Goal: Task Accomplishment & Management: Use online tool/utility

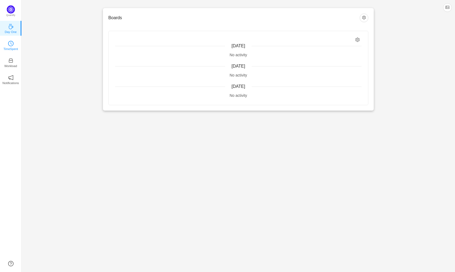
click at [11, 45] on icon "icon: clock-circle" at bounding box center [10, 43] width 5 height 5
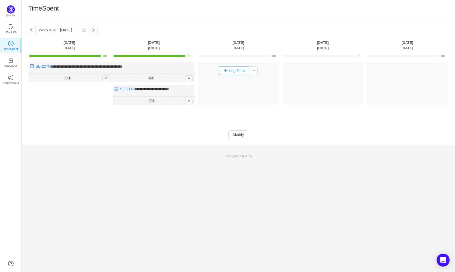
click at [236, 74] on button "Log Time" at bounding box center [234, 70] width 30 height 9
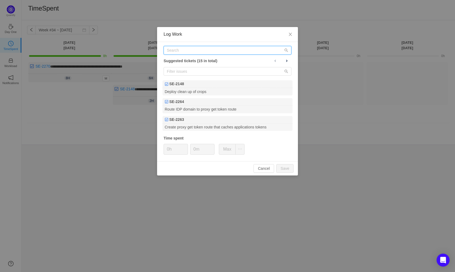
click at [176, 47] on input "text" at bounding box center [227, 50] width 128 height 9
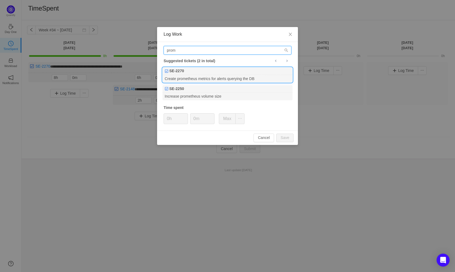
type input "prom"
click at [197, 78] on div "Create prometheus metrics for alerts querying the DB" at bounding box center [227, 78] width 130 height 7
click at [170, 118] on input "0h" at bounding box center [176, 119] width 24 height 10
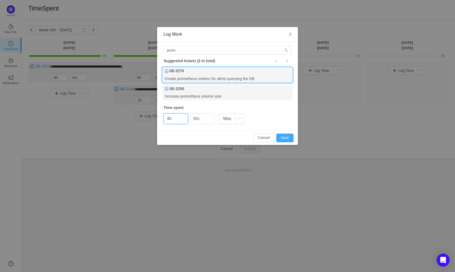
click at [281, 140] on button "Save" at bounding box center [284, 138] width 17 height 9
type input "0h"
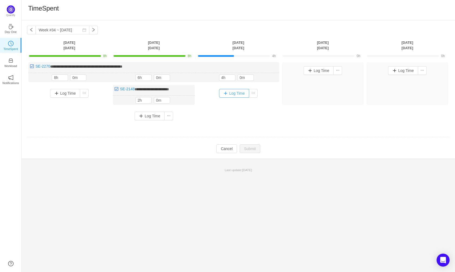
click at [231, 95] on button "Log Time" at bounding box center [234, 93] width 30 height 9
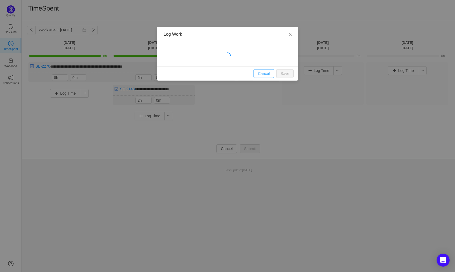
click at [260, 74] on button "Cancel" at bounding box center [263, 73] width 21 height 9
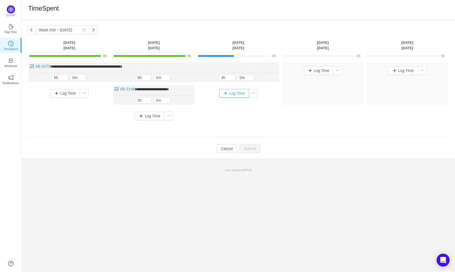
click at [233, 91] on button "Log Time" at bounding box center [234, 93] width 30 height 9
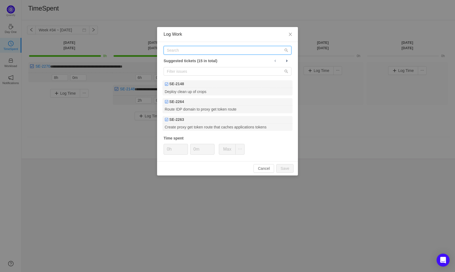
click at [175, 53] on input "text" at bounding box center [227, 50] width 128 height 9
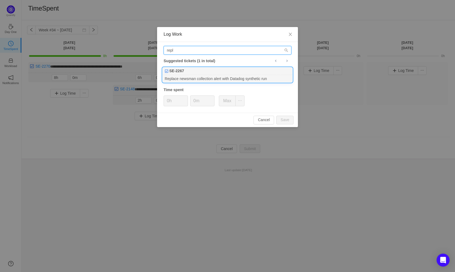
type input "repl"
click at [257, 76] on div "Replace newsman collection alert with Datadog synthetic run" at bounding box center [227, 78] width 130 height 7
click at [170, 101] on input "0h" at bounding box center [176, 101] width 24 height 10
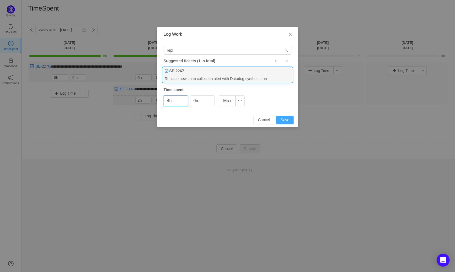
click at [288, 121] on button "Save" at bounding box center [284, 120] width 17 height 9
type input "0h"
